Goal: Communication & Community: Answer question/provide support

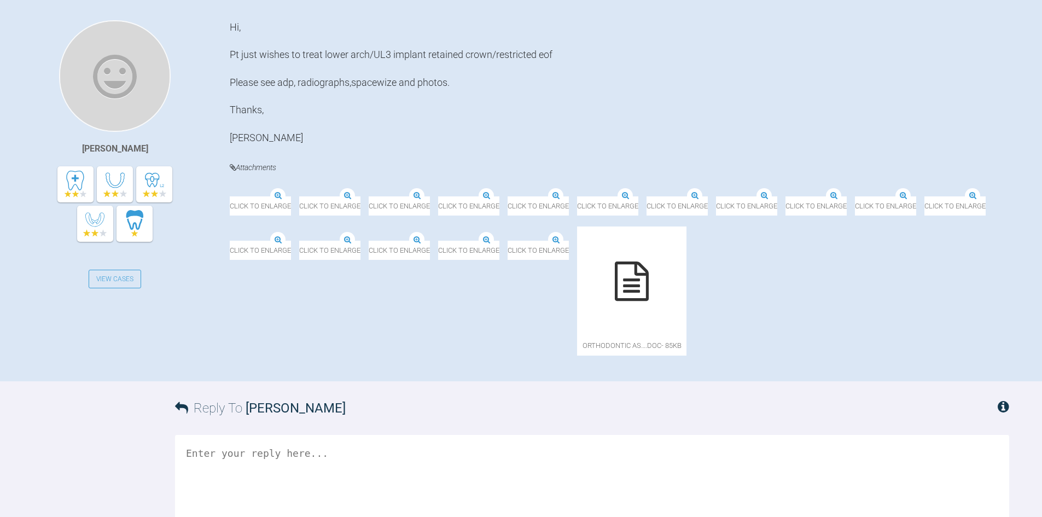
scroll to position [274, 0]
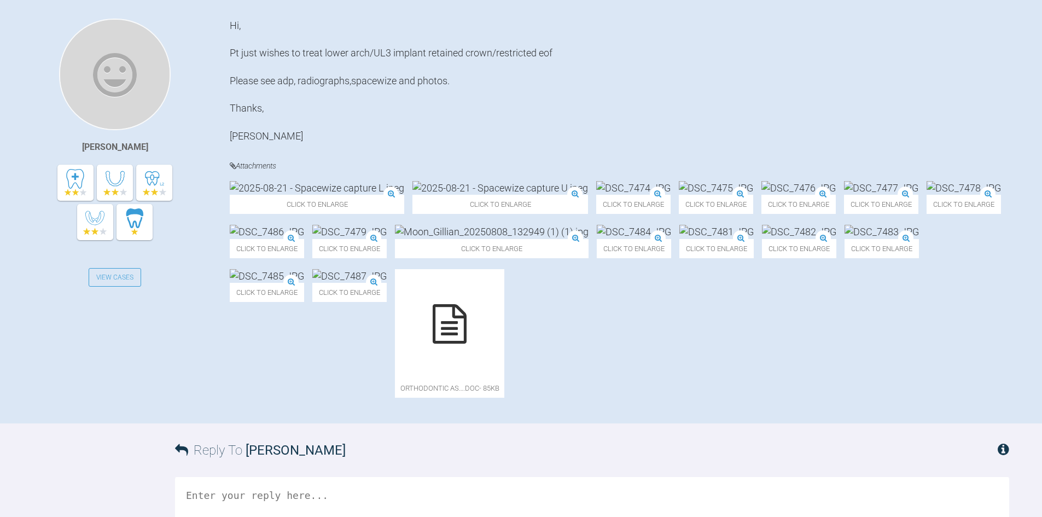
click at [315, 195] on img at bounding box center [317, 188] width 175 height 14
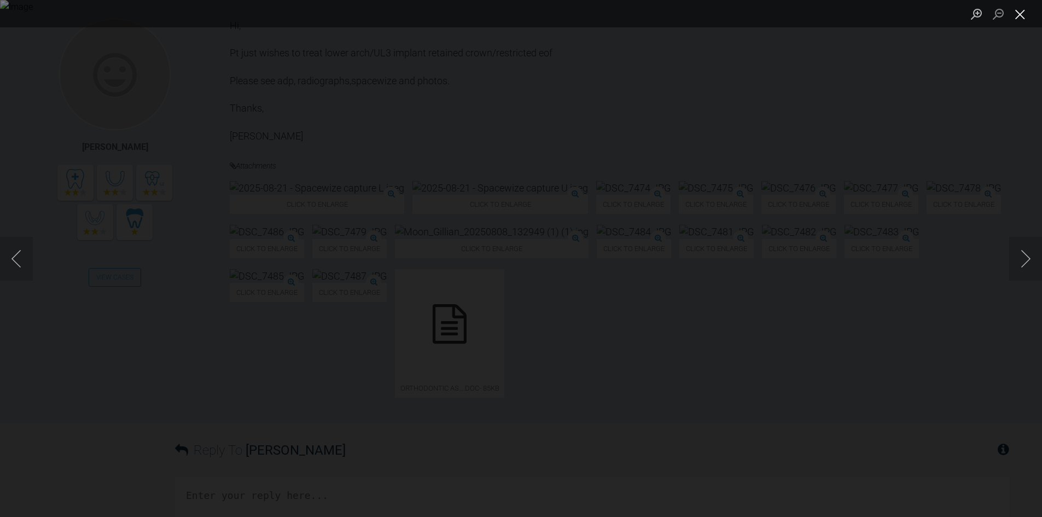
click at [1026, 15] on button "Close lightbox" at bounding box center [1020, 13] width 22 height 19
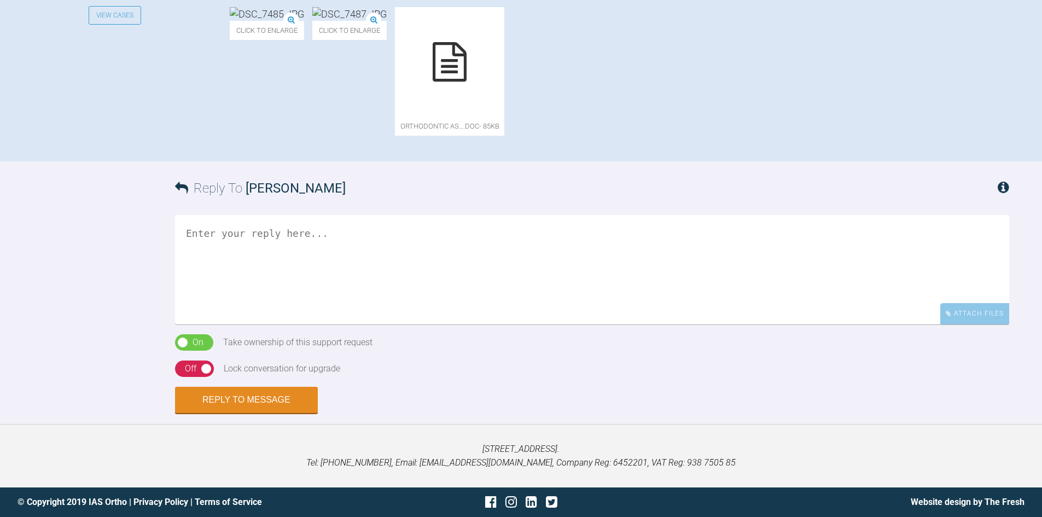
scroll to position [711, 0]
click at [319, 292] on textarea at bounding box center [592, 269] width 834 height 109
type textarea "Should be feasible [PERSON_NAME] - do you want to take this to AW just to see t…"
click at [187, 376] on div "Off" at bounding box center [190, 369] width 11 height 14
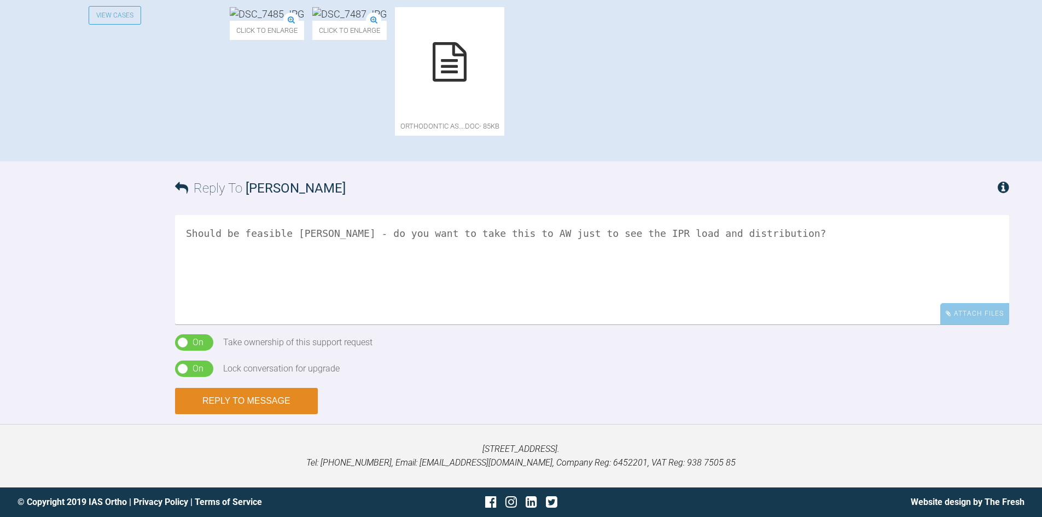
click at [218, 414] on button "Reply to Message" at bounding box center [246, 401] width 143 height 26
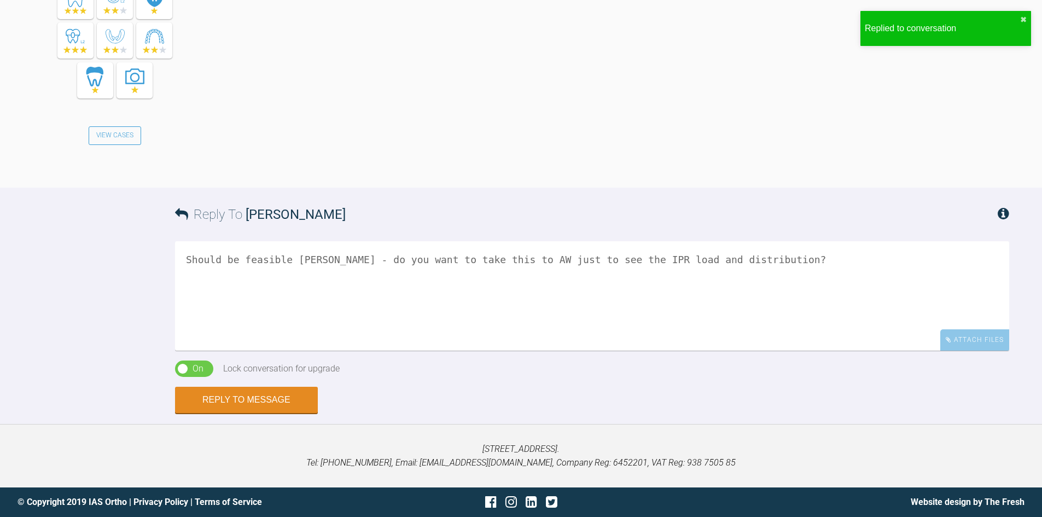
scroll to position [1112, 0]
